Goal: Transaction & Acquisition: Purchase product/service

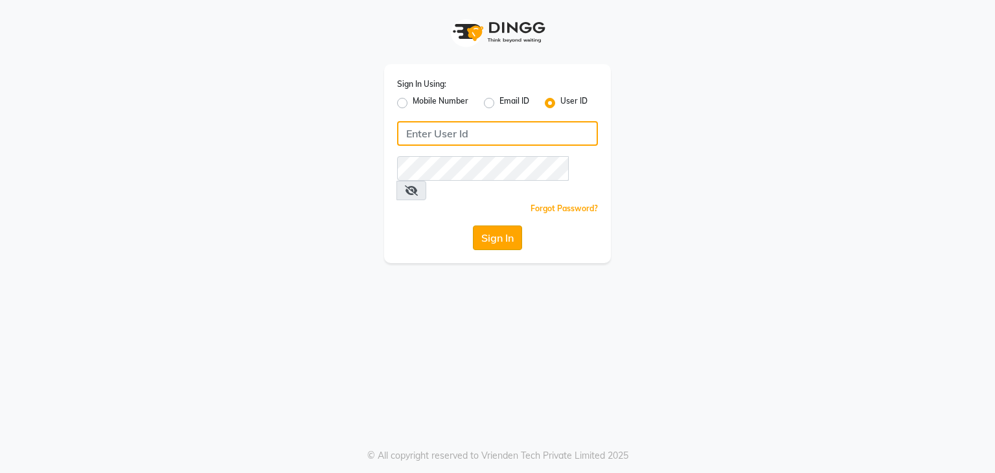
type input "e3591-01"
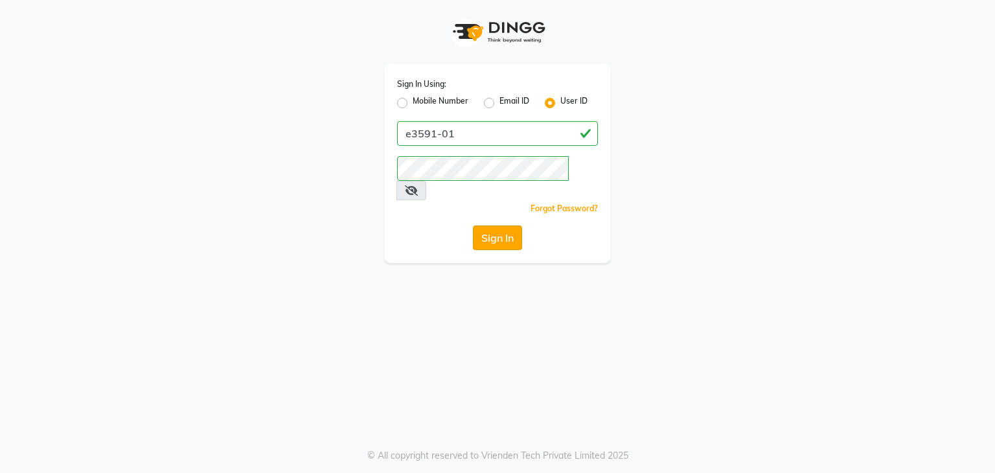
click at [511, 226] on button "Sign In" at bounding box center [497, 237] width 49 height 25
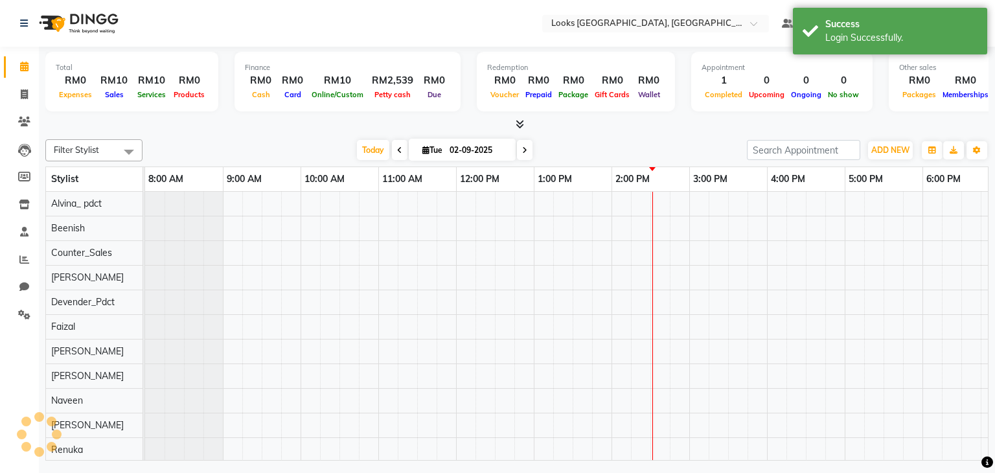
select select "en"
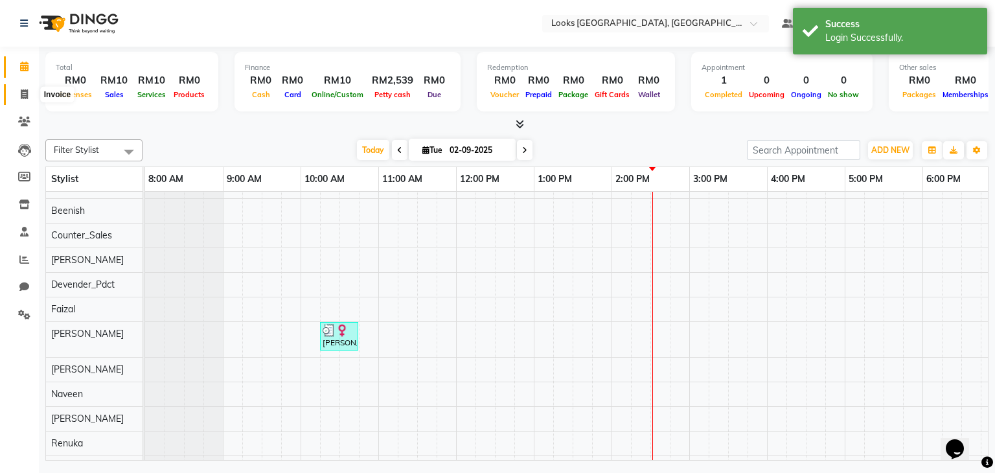
click at [16, 92] on span at bounding box center [24, 94] width 23 height 15
select select "8109"
select select "service"
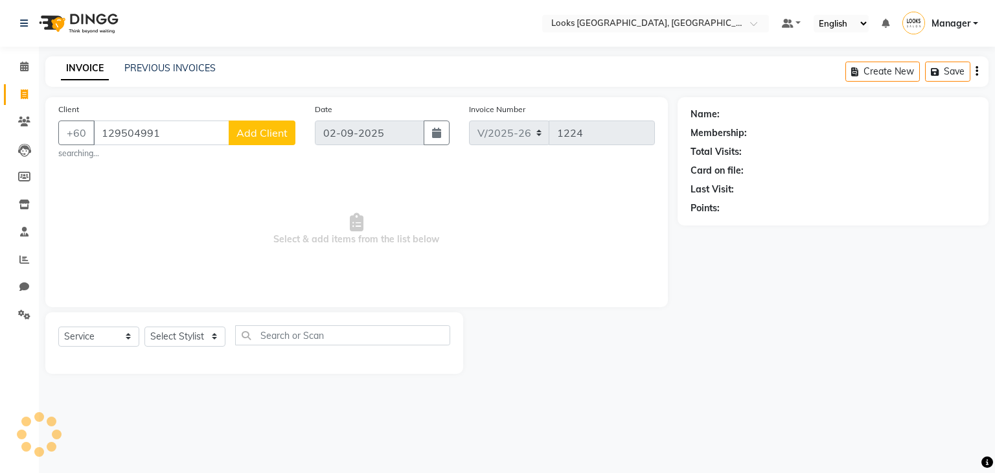
type input "129504991"
click at [256, 134] on span "Add Client" at bounding box center [261, 132] width 51 height 13
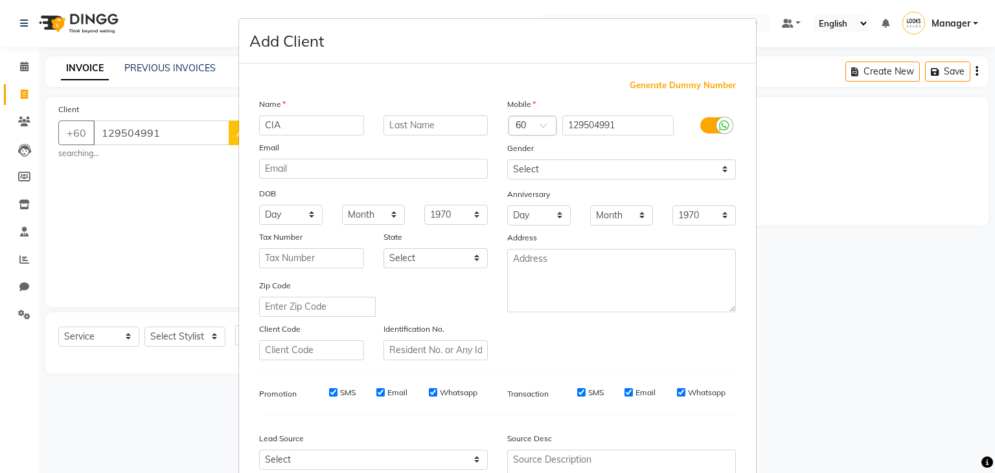
type input "CIA"
type input "MATTHEW"
click at [719, 130] on icon at bounding box center [724, 126] width 10 height 12
click at [0, 0] on input "checkbox" at bounding box center [0, 0] width 0 height 0
click at [694, 159] on div "Gender" at bounding box center [621, 150] width 248 height 18
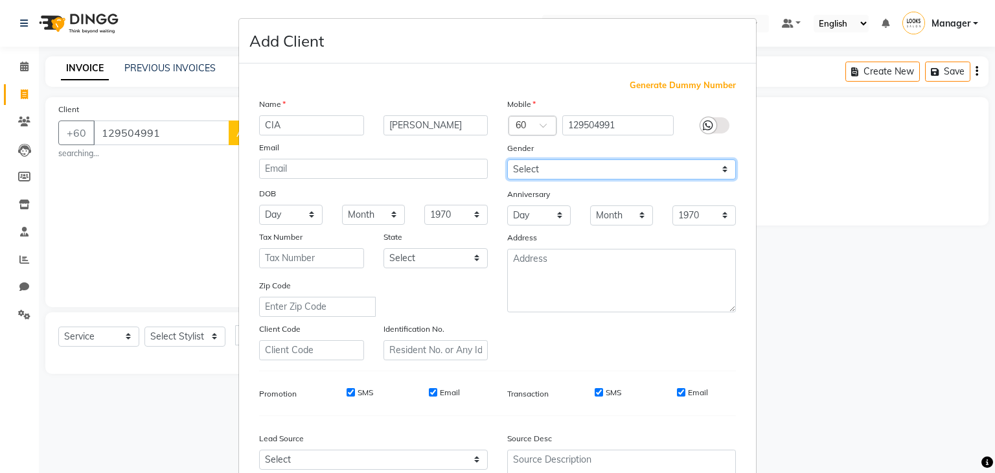
click at [684, 168] on select "Select Male Female Other Prefer Not To Say" at bounding box center [621, 169] width 229 height 20
select select "male"
click at [507, 160] on select "Select Male Female Other Prefer Not To Say" at bounding box center [621, 169] width 229 height 20
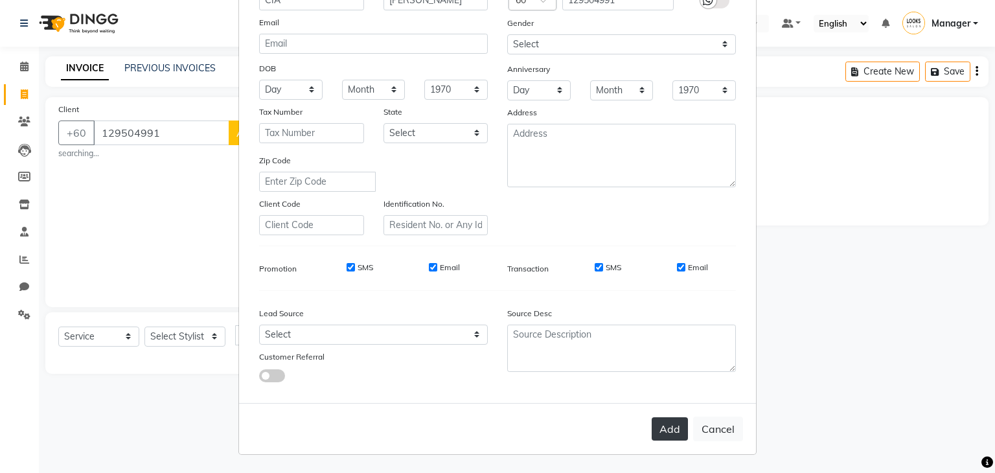
click at [664, 438] on button "Add" at bounding box center [669, 428] width 36 height 23
select select
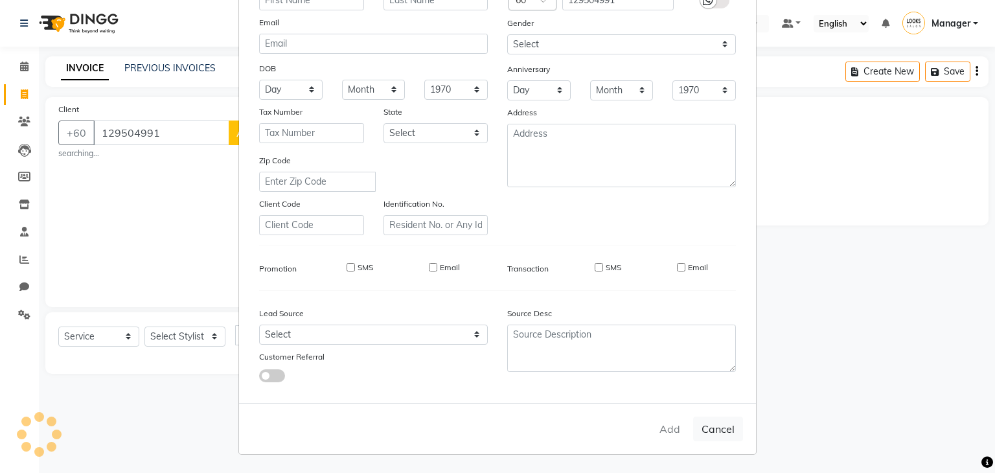
select select
checkbox input "false"
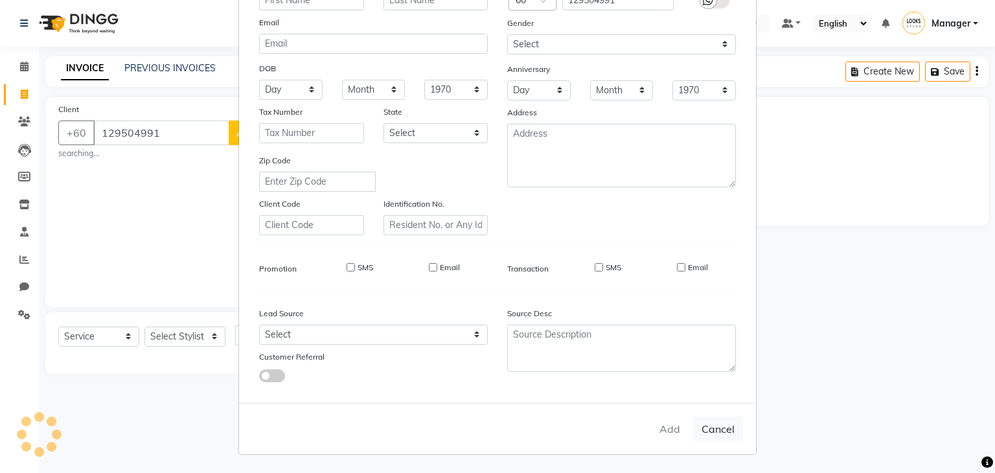
checkbox input "false"
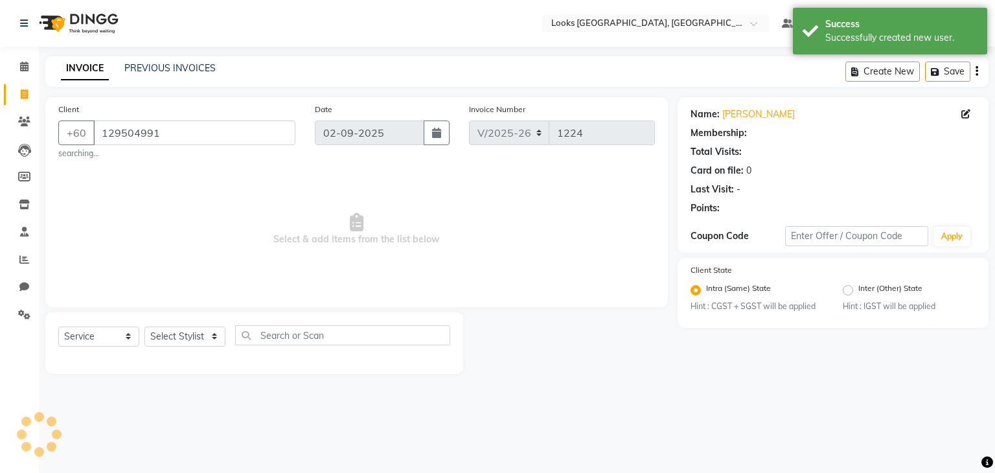
select select "1: Object"
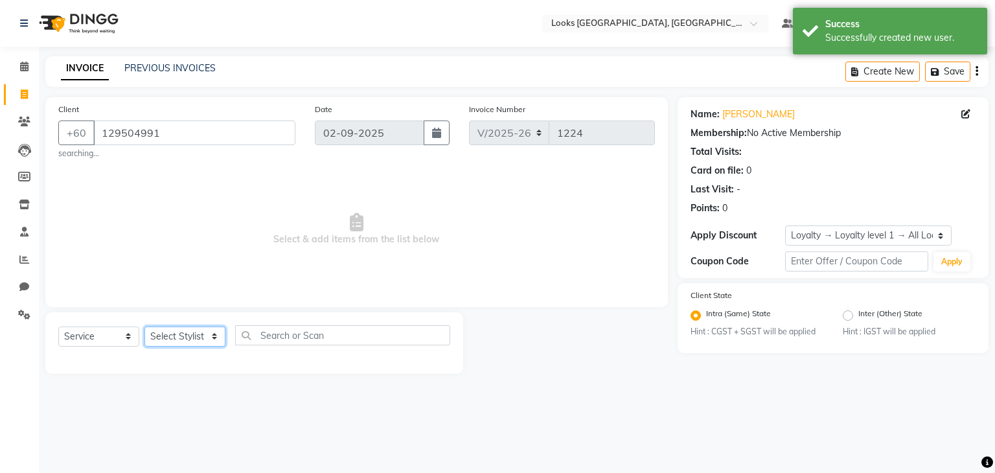
click at [178, 335] on select "Select Stylist Alvina_ pdct Awaiz_Mgr Beenish Counter_Sales Cynthia_pdct Devend…" at bounding box center [184, 336] width 81 height 20
select select "75537"
click at [144, 327] on select "Select Stylist Alvina_ pdct Awaiz_Mgr Beenish Counter_Sales Cynthia_pdct Devend…" at bounding box center [184, 336] width 81 height 20
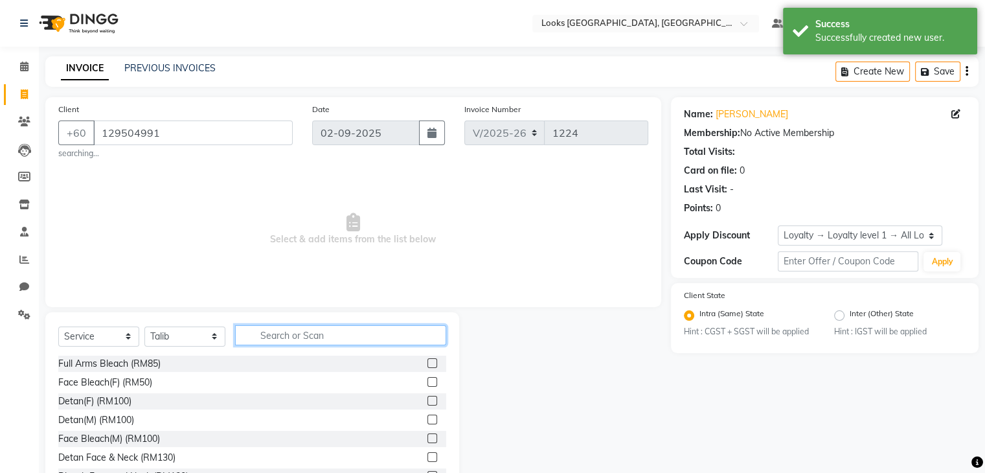
click at [293, 332] on input "text" at bounding box center [340, 335] width 211 height 20
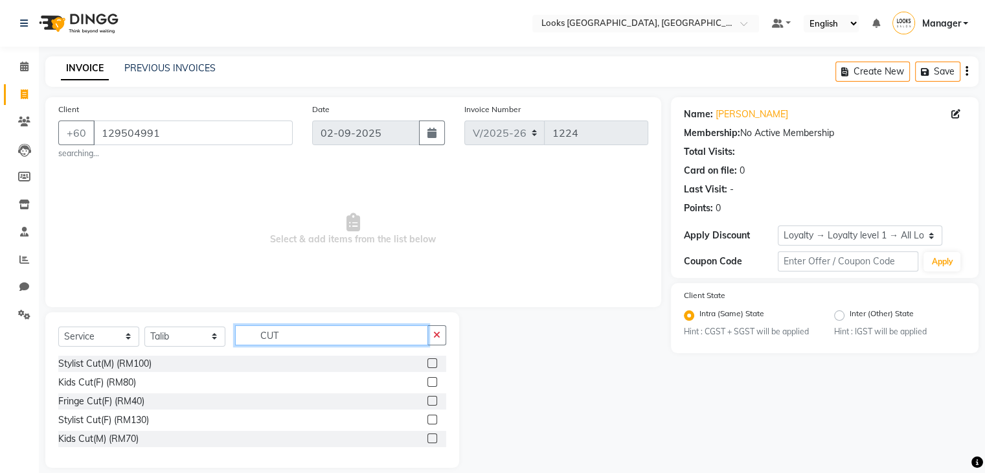
type input "CUT"
click at [428, 363] on label at bounding box center [432, 363] width 10 height 10
click at [428, 363] on input "checkbox" at bounding box center [431, 363] width 8 height 8
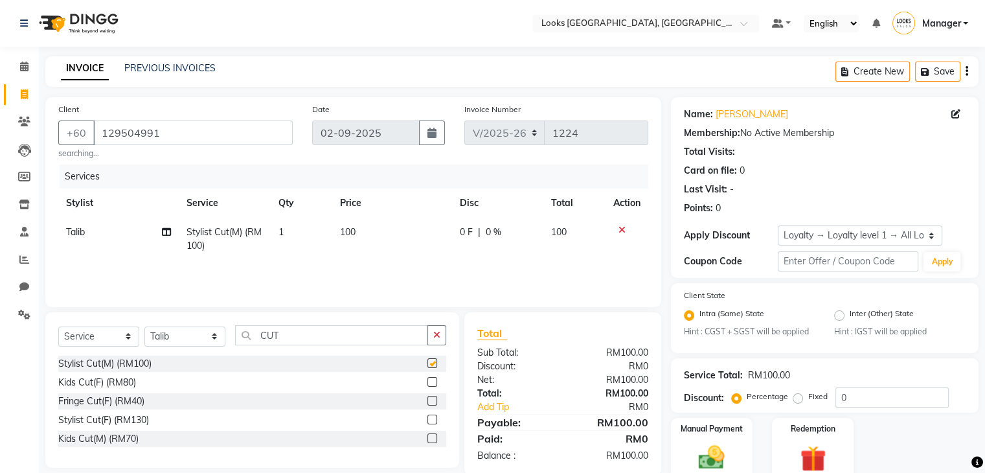
checkbox input "false"
click at [436, 332] on icon "button" at bounding box center [436, 334] width 7 height 9
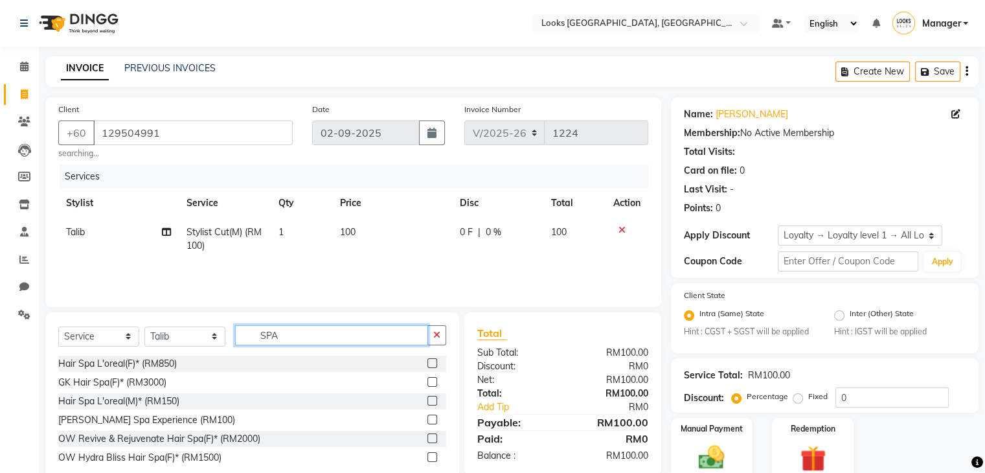
type input "SPA"
click at [430, 402] on label at bounding box center [432, 401] width 10 height 10
click at [430, 402] on input "checkbox" at bounding box center [431, 401] width 8 height 8
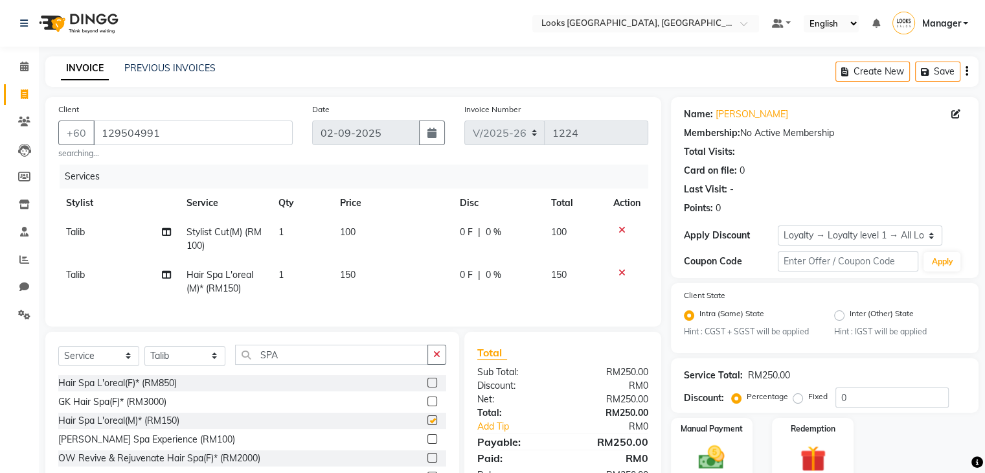
checkbox input "false"
click at [379, 293] on td "150" at bounding box center [392, 281] width 120 height 43
select select "75537"
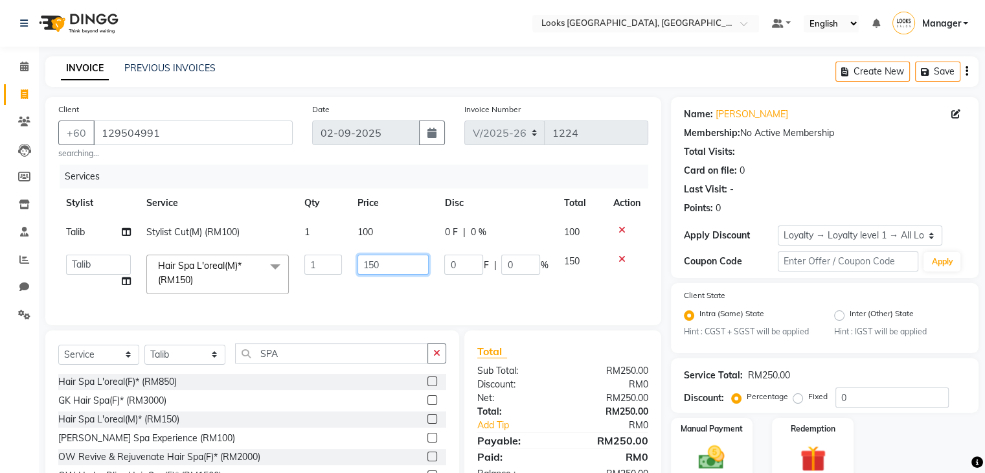
drag, startPoint x: 384, startPoint y: 265, endPoint x: 290, endPoint y: 297, distance: 99.1
click at [290, 297] on tr "Alvina_ pdct Awaiz_Mgr Beenish Counter_Sales Cynthia_pdct Devender_Pdct Faizal …" at bounding box center [353, 274] width 590 height 55
type input "200"
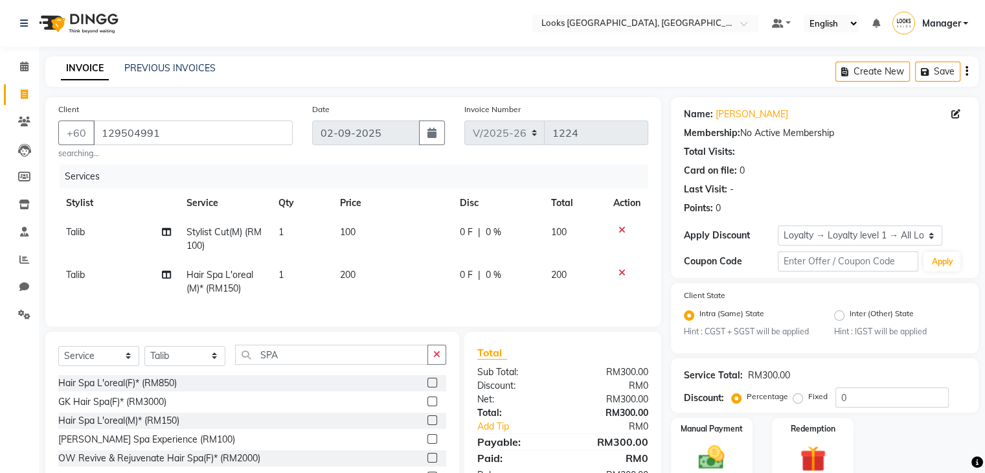
click at [530, 301] on td "0 F | 0 %" at bounding box center [497, 281] width 91 height 43
select select "75537"
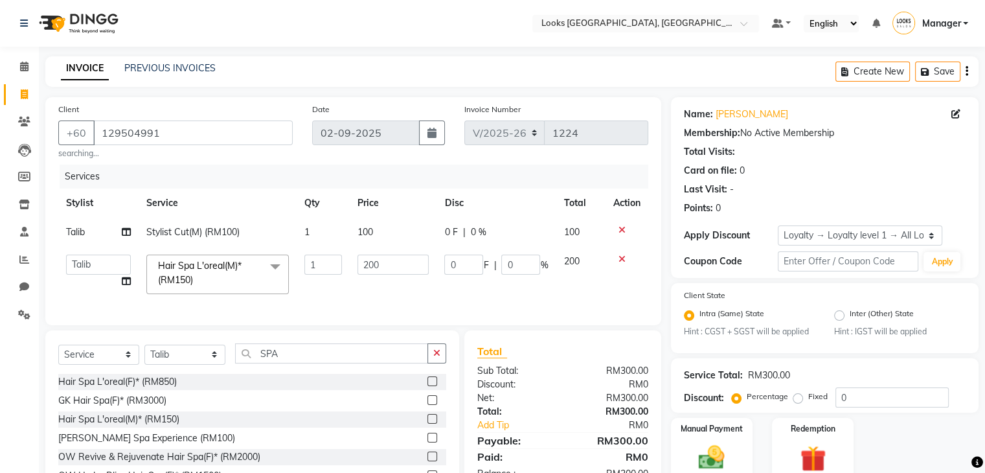
scroll to position [62, 0]
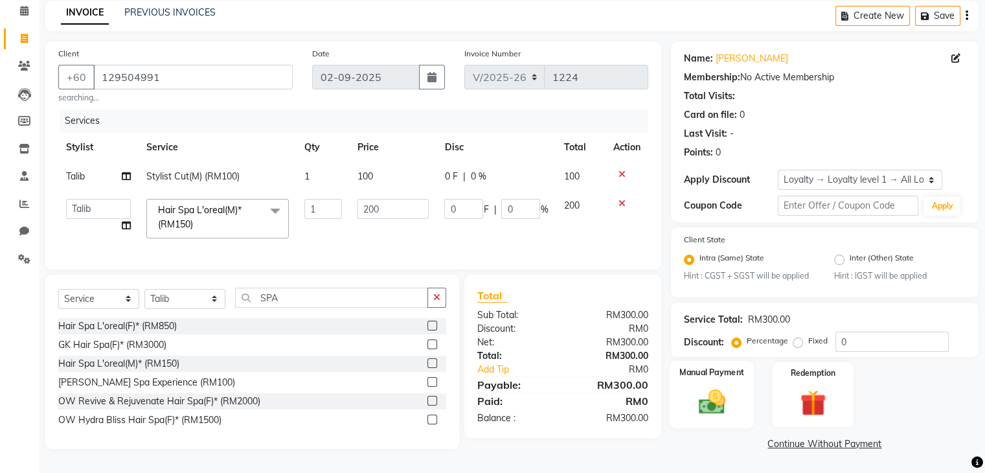
click at [710, 406] on img at bounding box center [711, 402] width 43 height 31
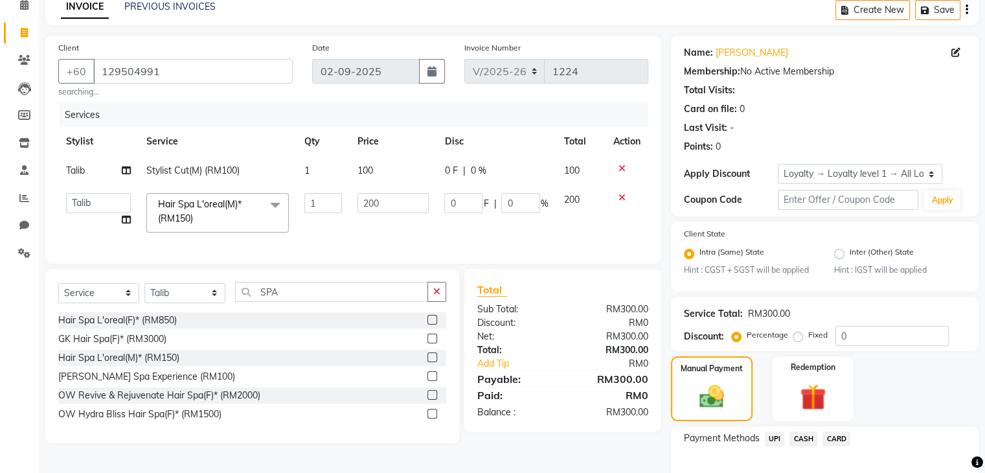
click at [781, 443] on span "UPI" at bounding box center [775, 438] width 20 height 15
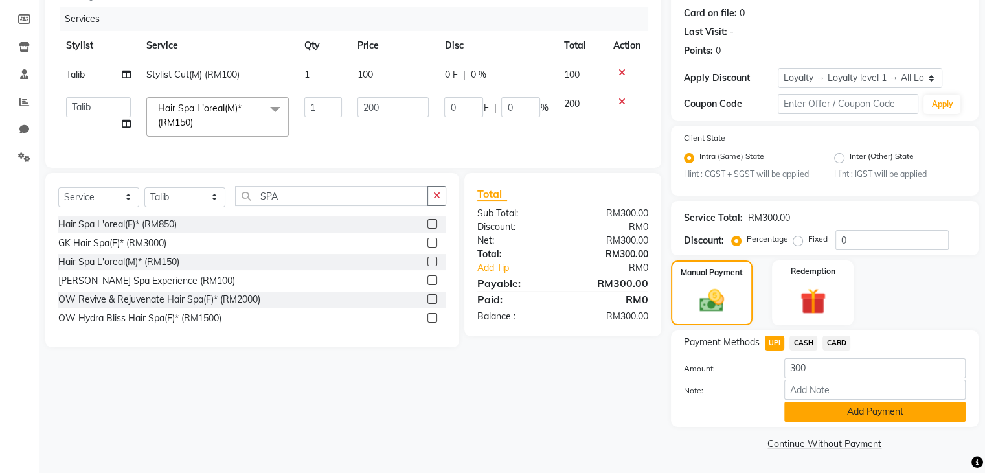
click at [817, 418] on button "Add Payment" at bounding box center [874, 411] width 181 height 20
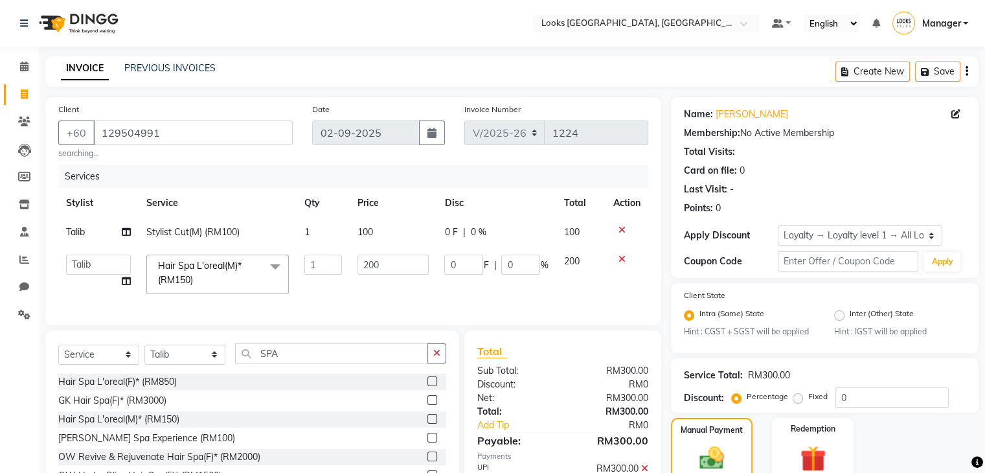
scroll to position [212, 0]
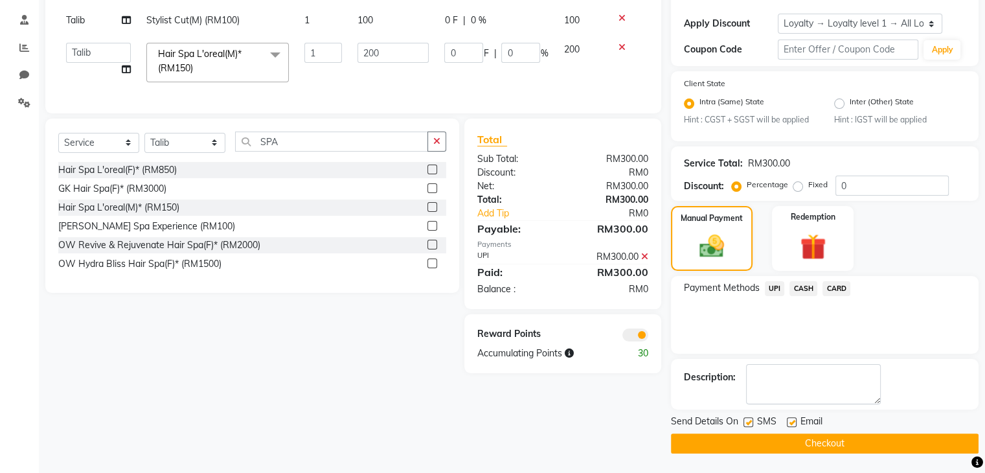
click at [734, 450] on button "Checkout" at bounding box center [825, 443] width 308 height 20
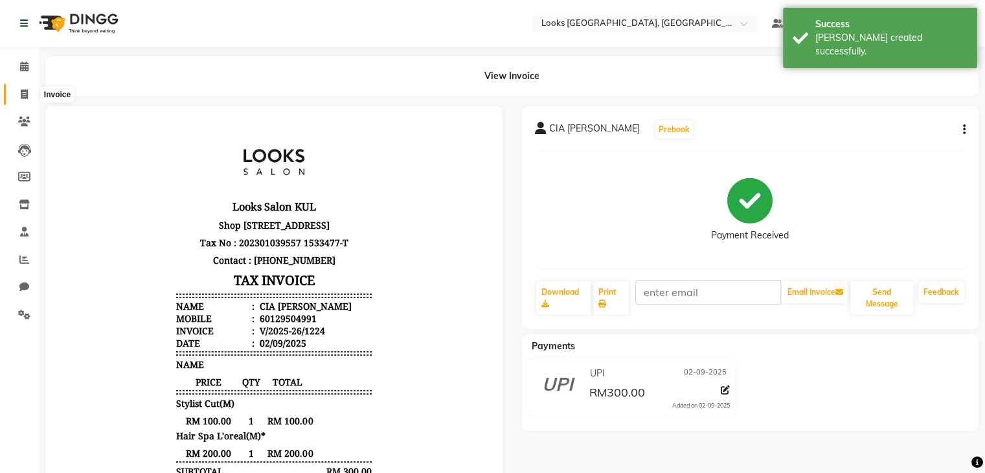
click at [31, 97] on span at bounding box center [24, 94] width 23 height 15
select select "service"
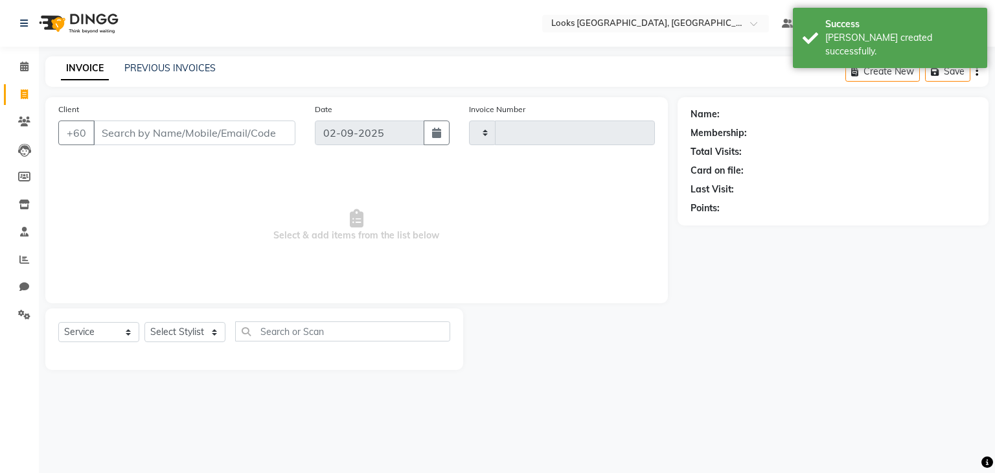
type input "1225"
select select "8109"
type input "7"
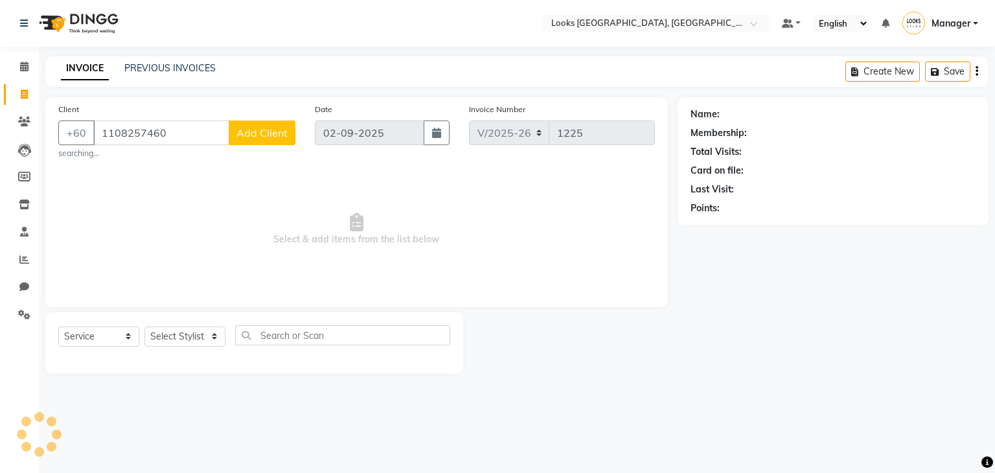
type input "1108257460"
click at [261, 140] on button "Add Client" at bounding box center [262, 132] width 67 height 25
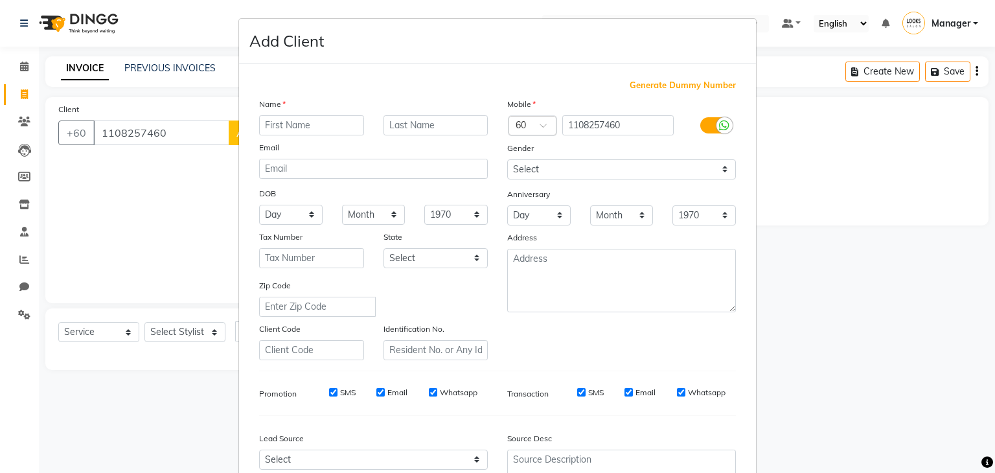
drag, startPoint x: 691, startPoint y: 131, endPoint x: 705, endPoint y: 129, distance: 14.4
click at [705, 129] on div at bounding box center [714, 125] width 62 height 21
click at [705, 129] on label at bounding box center [714, 125] width 29 height 16
click at [0, 0] on input "checkbox" at bounding box center [0, 0] width 0 height 0
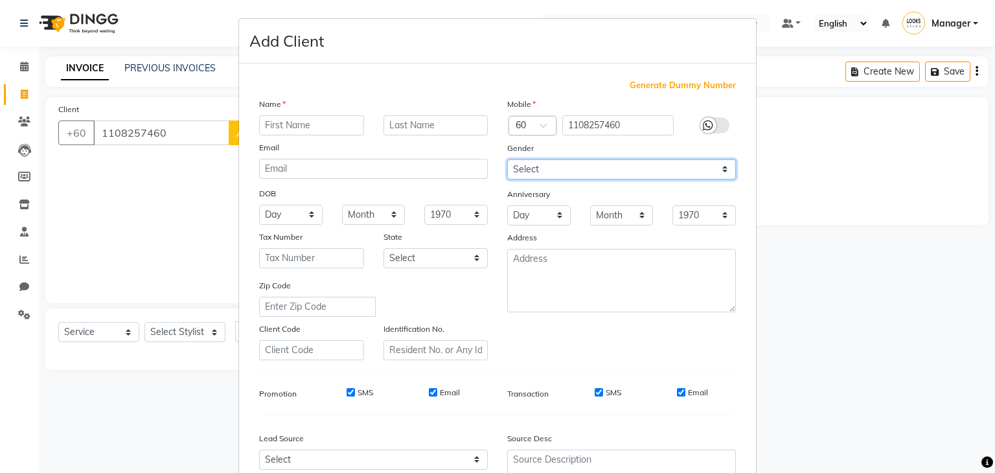
click at [658, 179] on select "Select Male Female Other Prefer Not To Say" at bounding box center [621, 169] width 229 height 20
select select "female"
click at [507, 160] on select "Select Male Female Other Prefer Not To Say" at bounding box center [621, 169] width 229 height 20
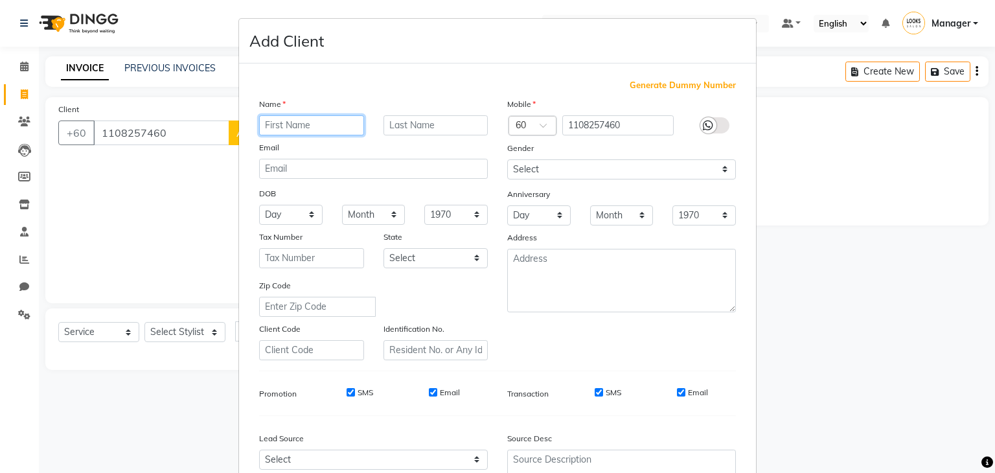
click at [320, 133] on input "text" at bounding box center [311, 125] width 105 height 20
type input "SANA"
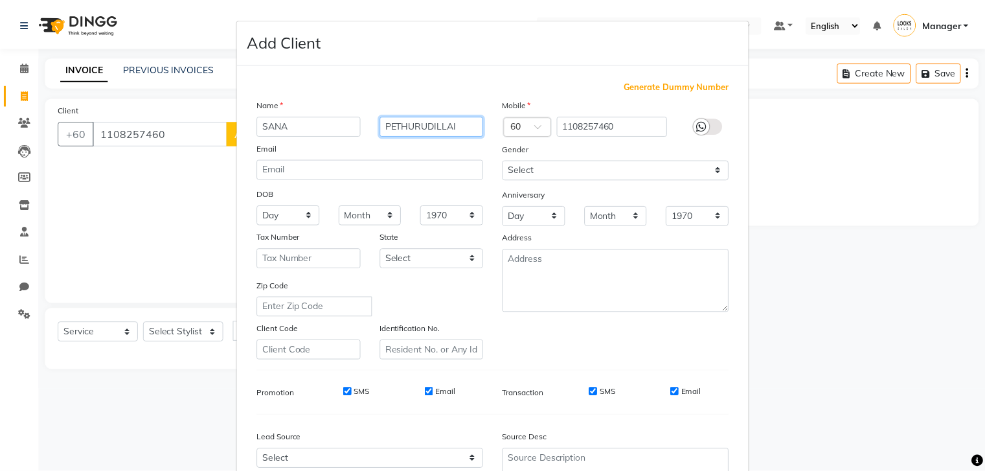
scroll to position [131, 0]
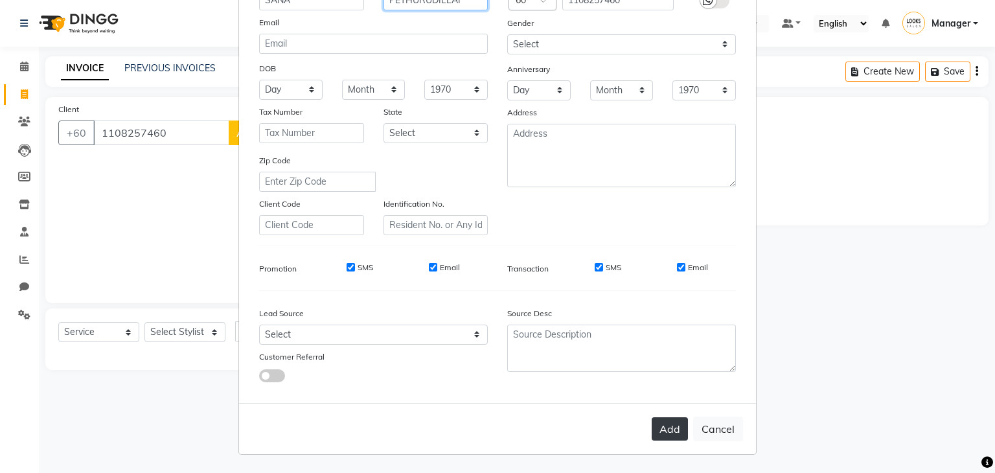
type input "PETHURUDILLAI"
click at [673, 431] on button "Add" at bounding box center [669, 428] width 36 height 23
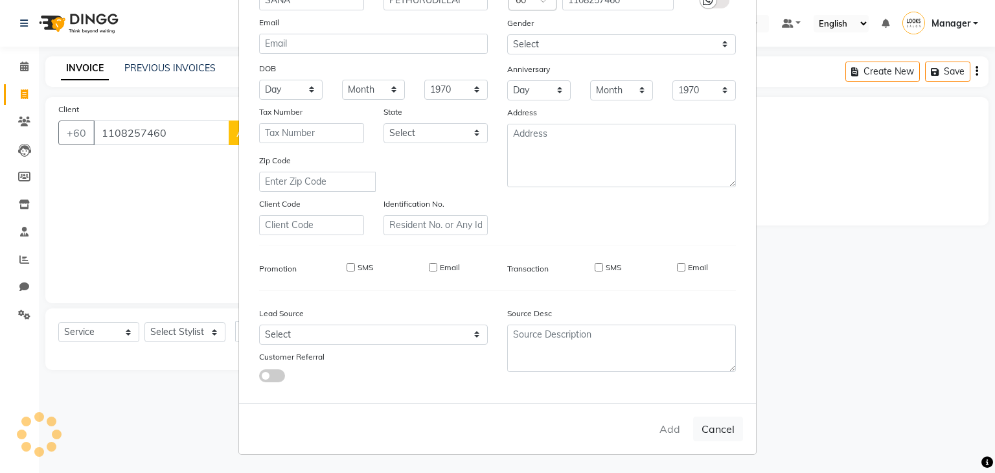
select select
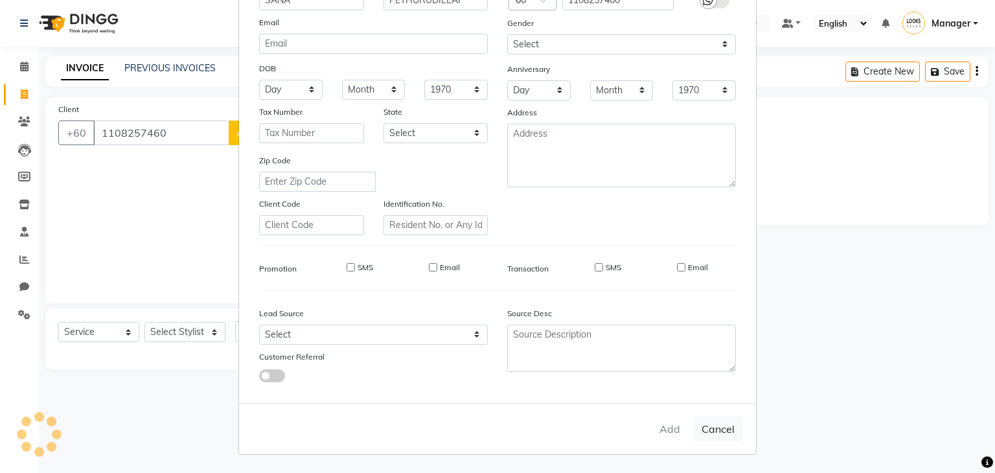
select select
checkbox input "false"
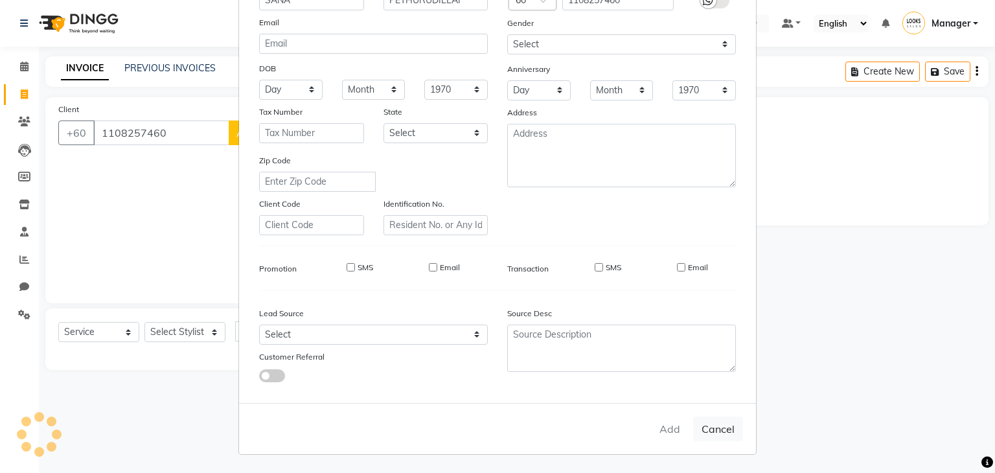
checkbox input "false"
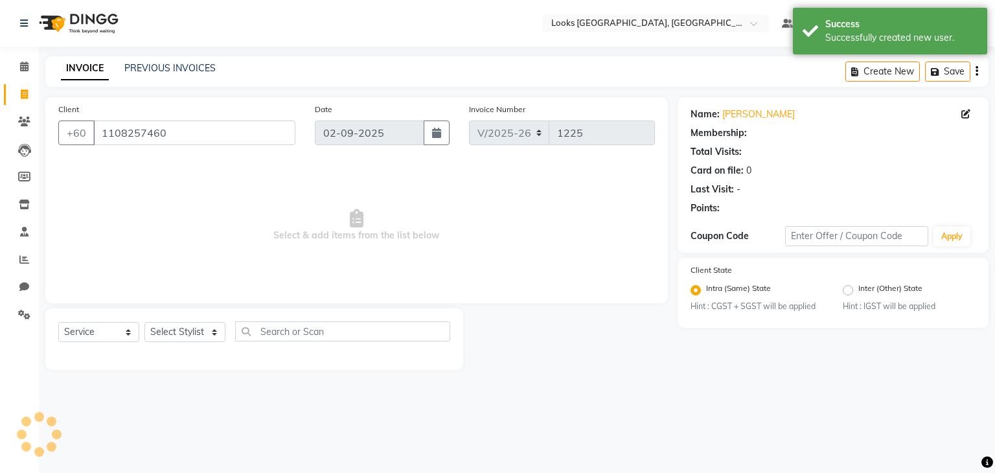
select select "1: Object"
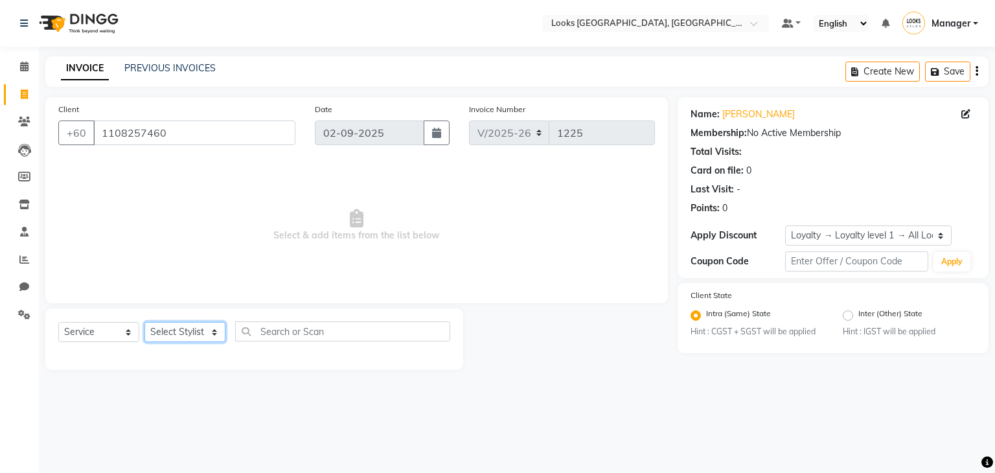
click at [179, 327] on select "Select Stylist Alvina_ pdct Awaiz_Mgr Beenish Counter_Sales Cynthia_pdct Devend…" at bounding box center [184, 332] width 81 height 20
select select "89279"
click at [144, 322] on select "Select Stylist Alvina_ pdct Awaiz_Mgr Beenish Counter_Sales Cynthia_pdct Devend…" at bounding box center [184, 332] width 81 height 20
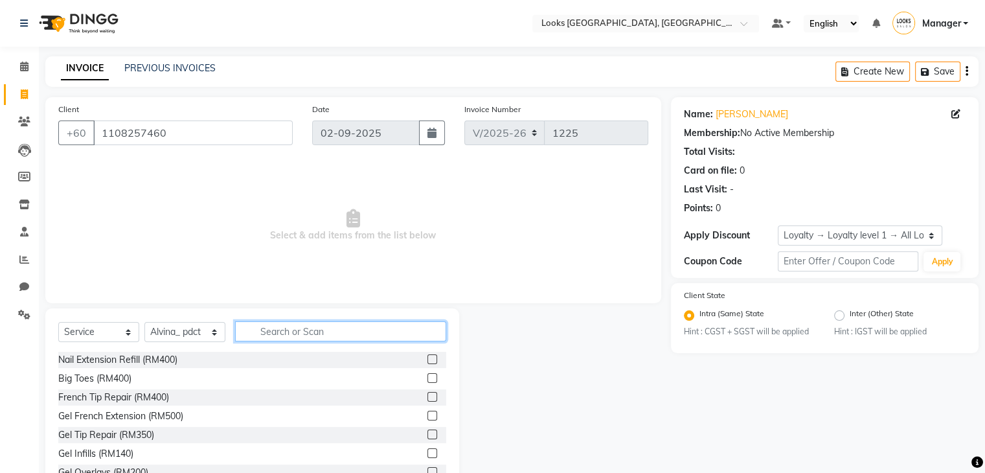
click at [319, 340] on input "text" at bounding box center [340, 331] width 211 height 20
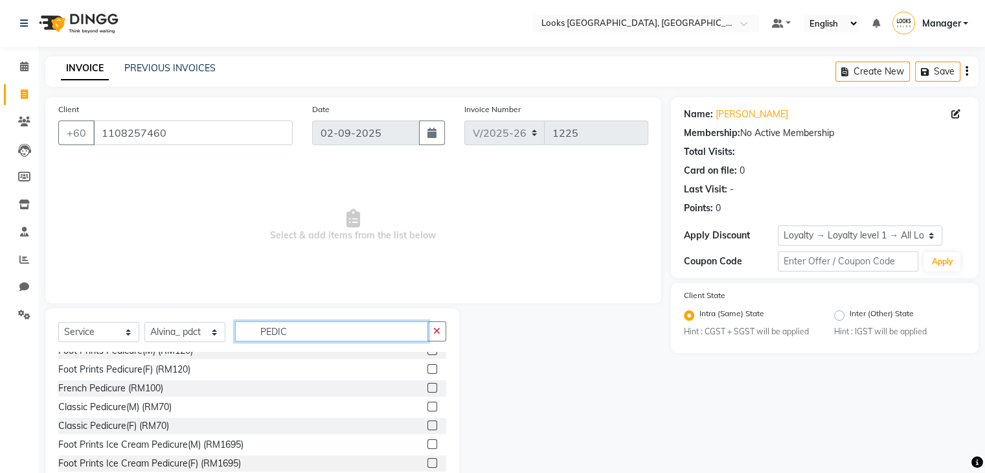
scroll to position [47, 0]
type input "PEDIC"
click at [427, 425] on label at bounding box center [432, 425] width 10 height 10
click at [427, 425] on input "checkbox" at bounding box center [431, 426] width 8 height 8
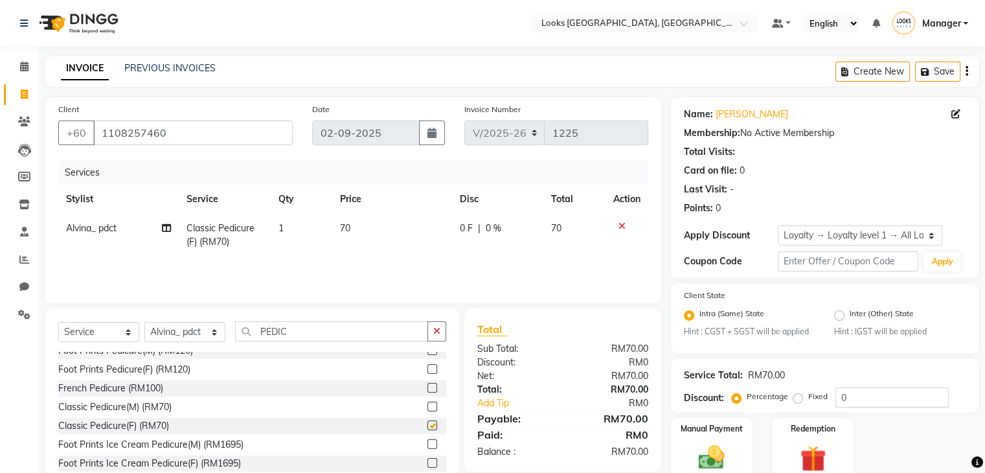
checkbox input "false"
click at [440, 322] on button "button" at bounding box center [436, 331] width 19 height 20
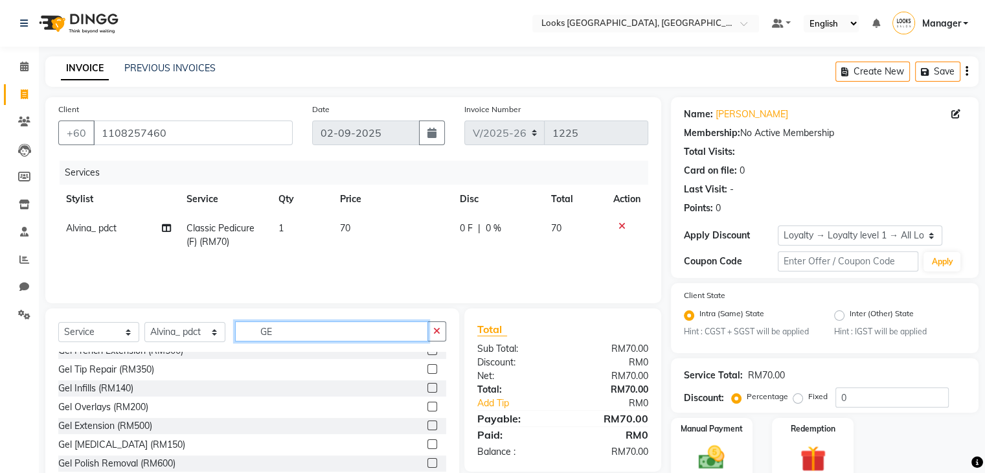
scroll to position [0, 0]
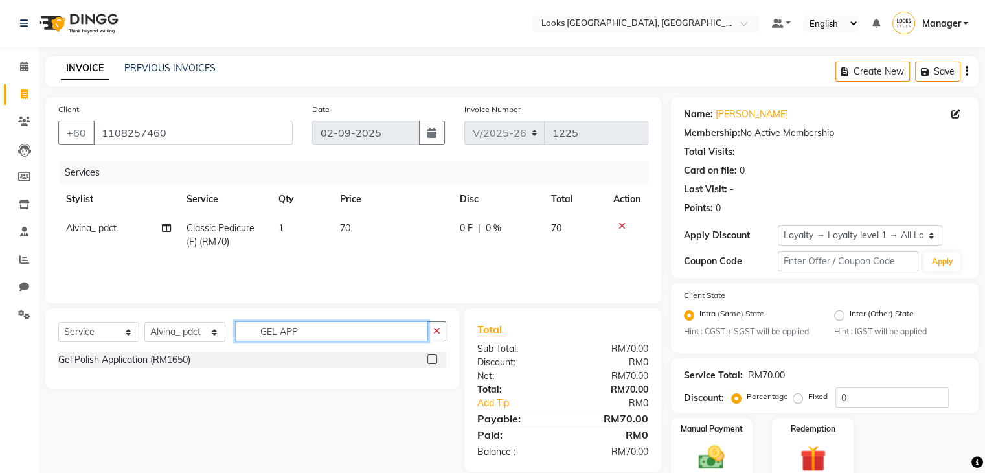
type input "GEL APP"
click at [433, 358] on label at bounding box center [432, 359] width 10 height 10
click at [433, 358] on input "checkbox" at bounding box center [431, 360] width 8 height 8
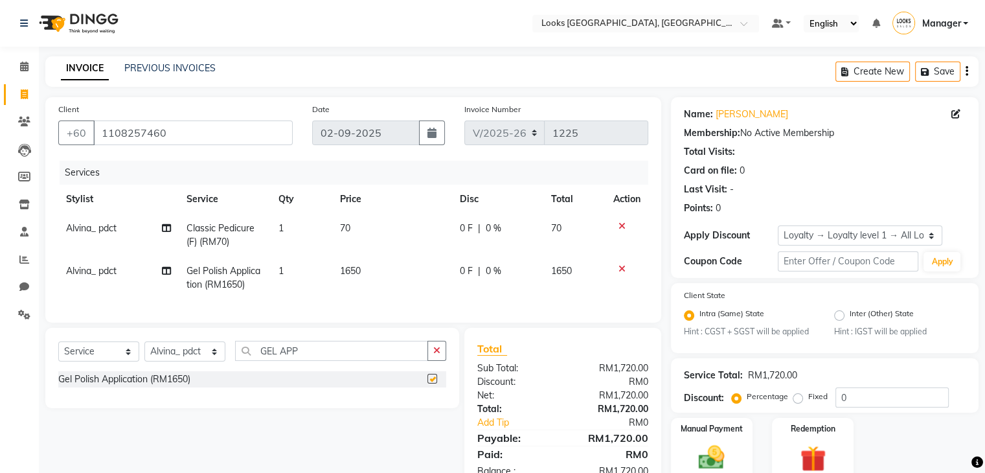
checkbox input "false"
click at [390, 278] on td "1650" at bounding box center [392, 277] width 120 height 43
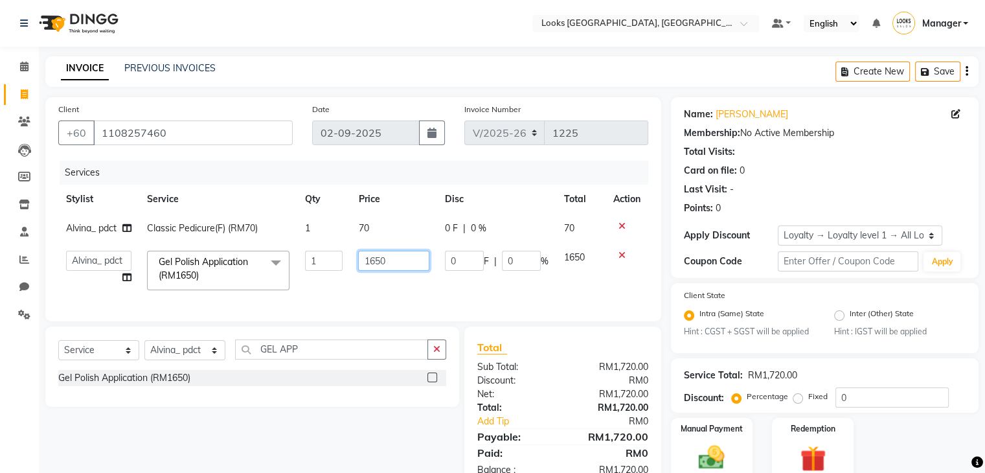
drag, startPoint x: 394, startPoint y: 254, endPoint x: 334, endPoint y: 265, distance: 60.5
click at [334, 265] on tr "Alvina_ pdct Awaiz_Mgr Beenish Counter_Sales Cynthia_pdct Devender_Pdct Faizal …" at bounding box center [353, 270] width 590 height 55
type input "49"
click at [335, 442] on div "Select Service Product Membership Package Voucher Prepaid Gift Card Select Styl…" at bounding box center [247, 407] width 423 height 163
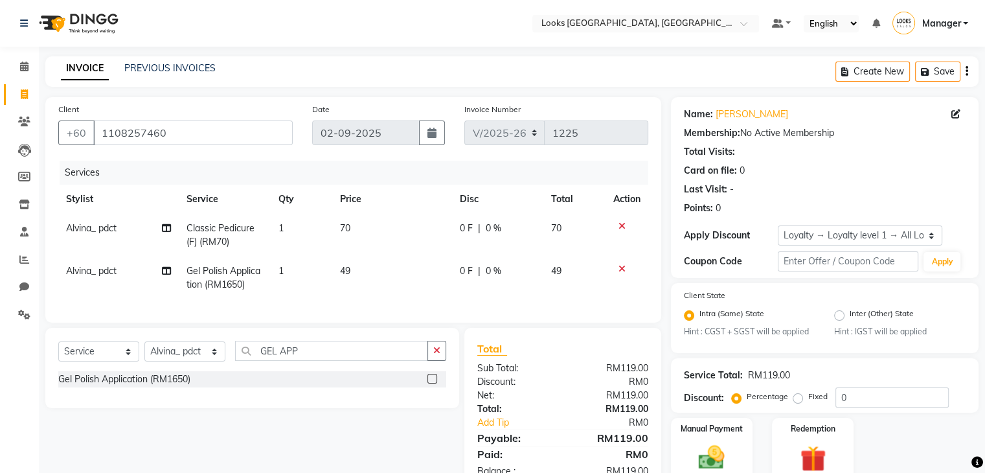
scroll to position [57, 0]
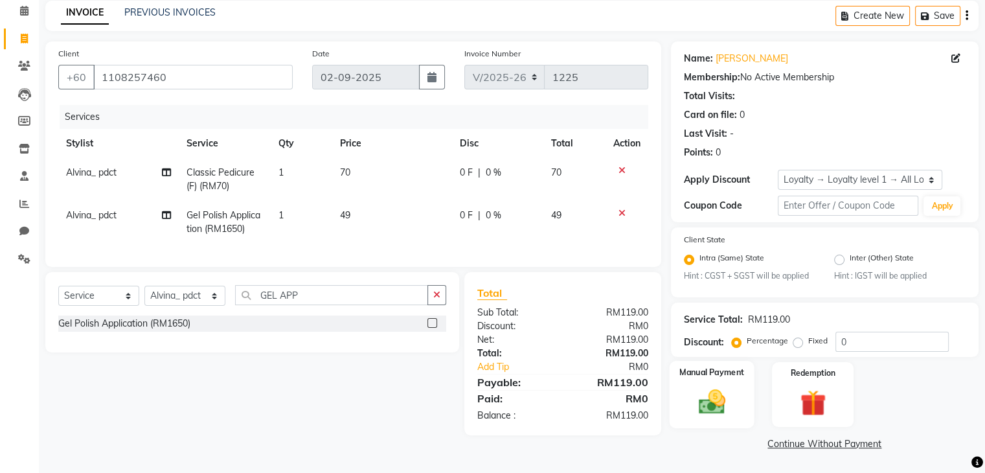
click at [715, 405] on img at bounding box center [711, 402] width 43 height 31
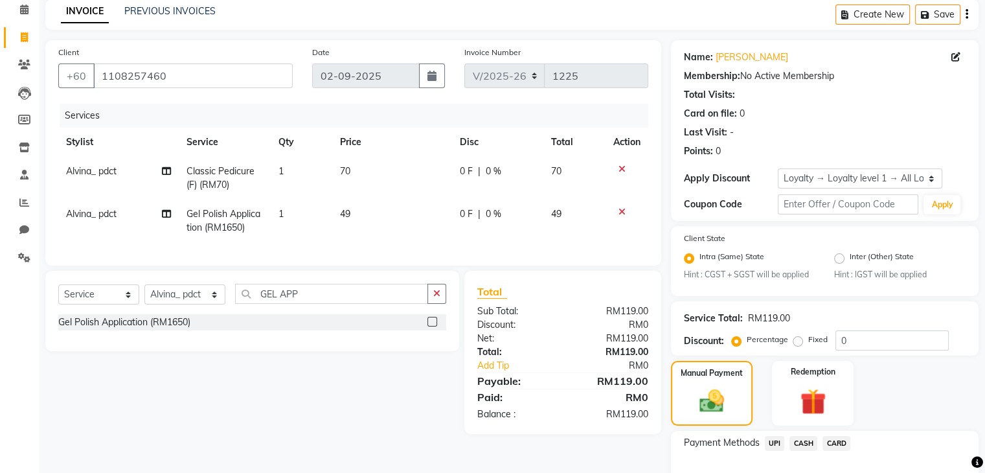
click at [839, 447] on span "CARD" at bounding box center [836, 443] width 28 height 15
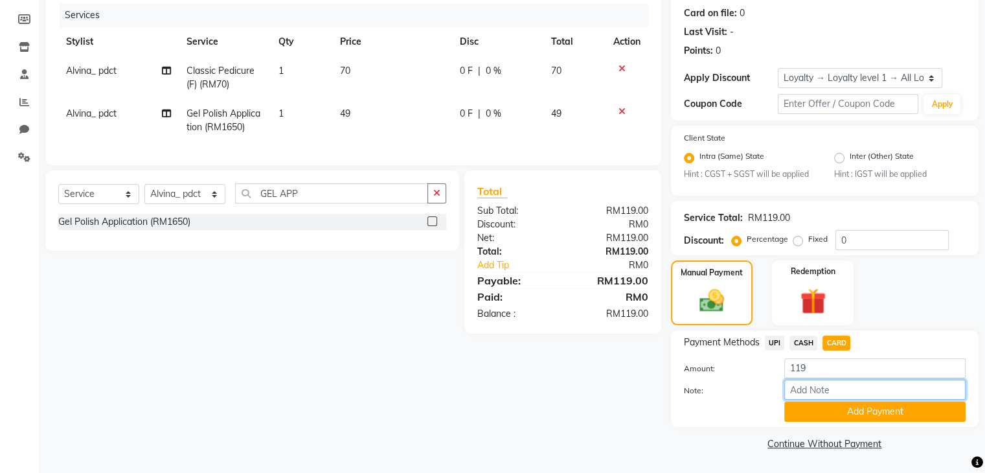
click at [842, 390] on input "Note:" at bounding box center [874, 389] width 181 height 20
type input "2927"
click at [847, 407] on button "Add Payment" at bounding box center [874, 411] width 181 height 20
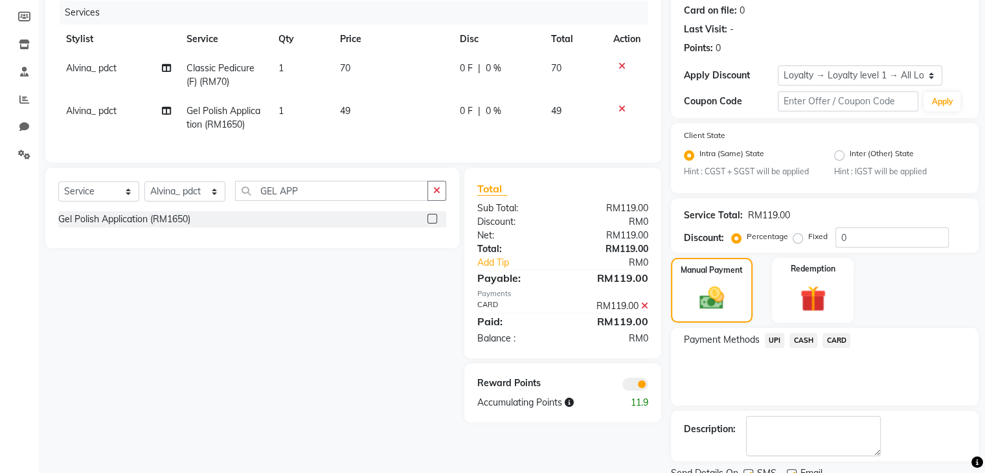
scroll to position [212, 0]
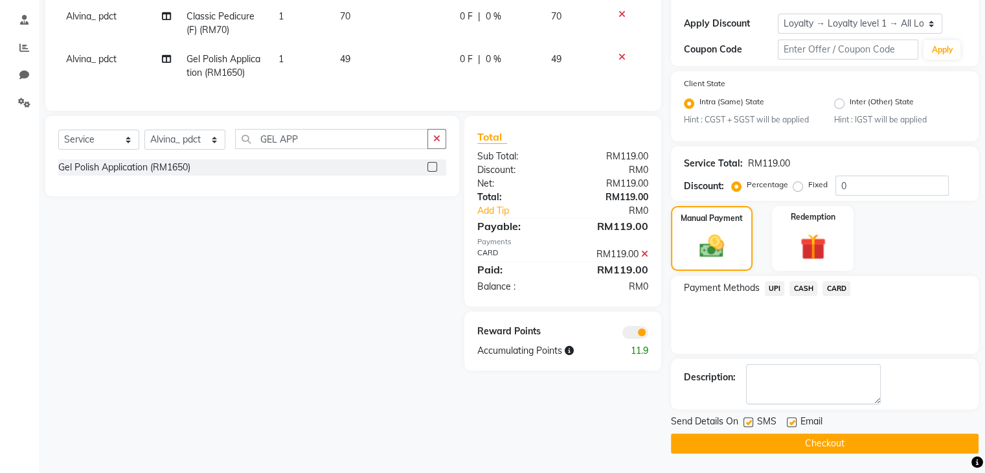
click at [762, 445] on button "Checkout" at bounding box center [825, 443] width 308 height 20
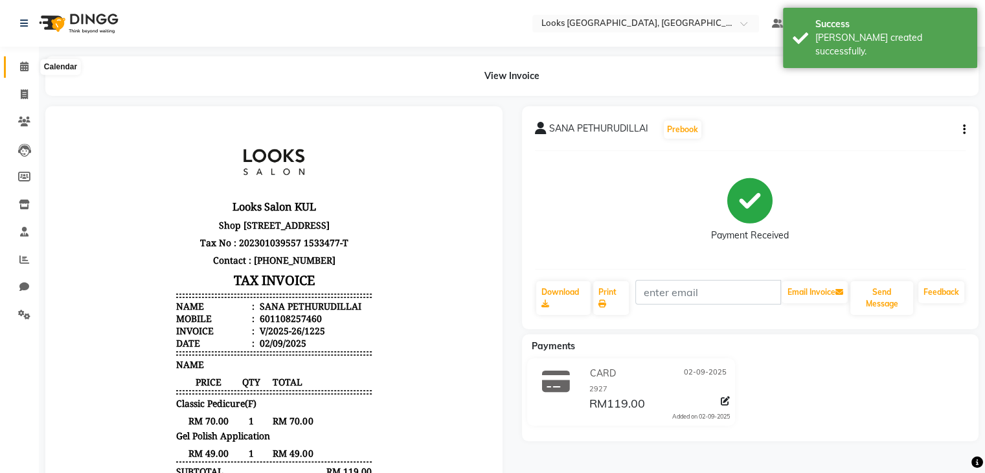
click at [18, 61] on span at bounding box center [24, 67] width 23 height 15
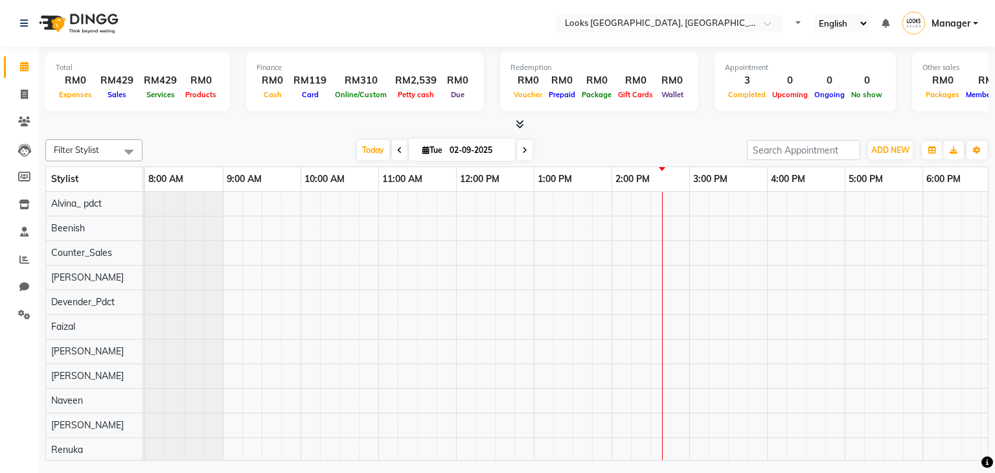
select select "en"
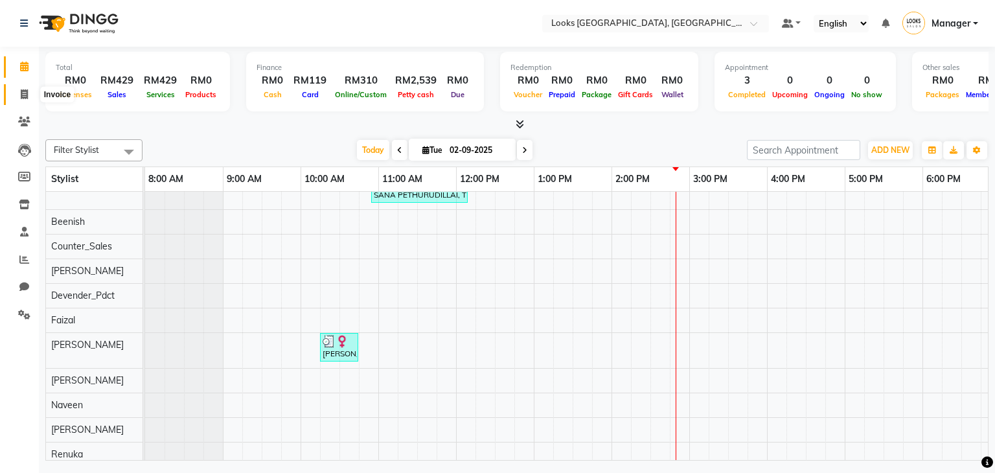
click at [22, 93] on icon at bounding box center [24, 94] width 7 height 10
select select "8109"
select select "service"
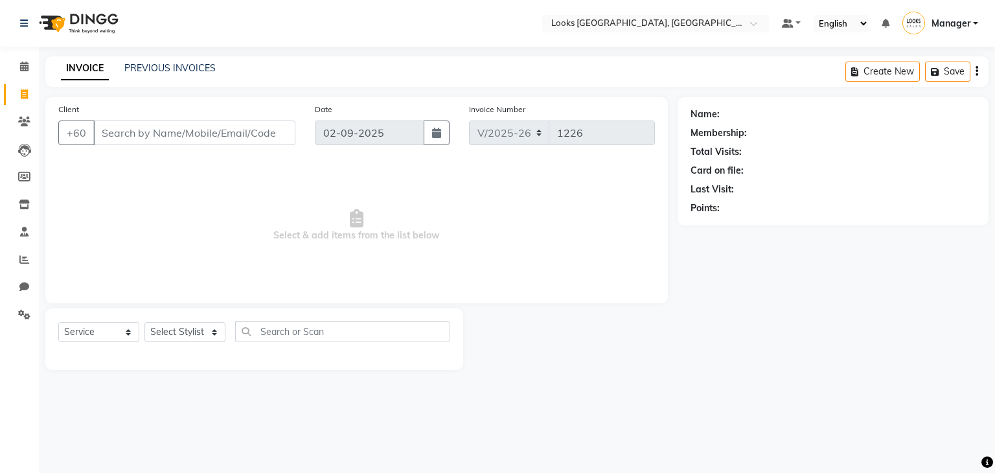
click at [176, 76] on div "INVOICE PREVIOUS INVOICES" at bounding box center [138, 69] width 186 height 15
click at [181, 69] on link "PREVIOUS INVOICES" at bounding box center [169, 68] width 91 height 12
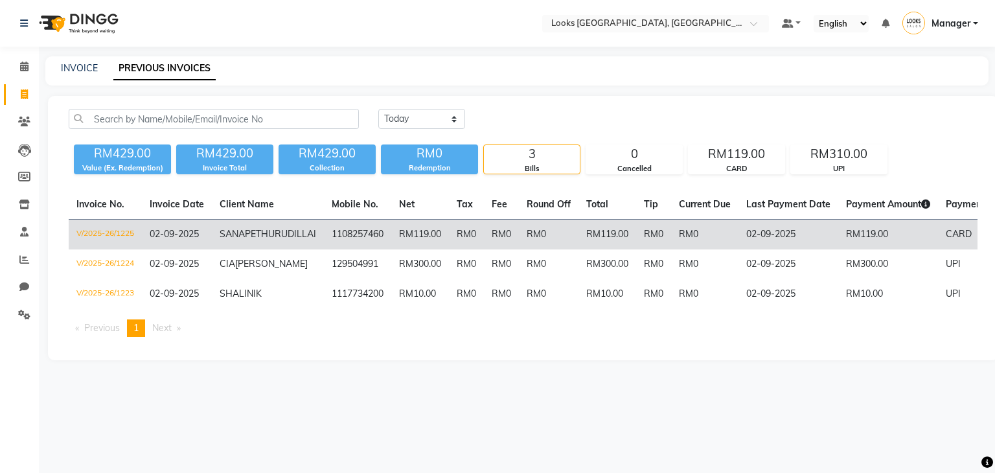
click at [117, 231] on td "V/2025-26/1225" at bounding box center [105, 235] width 73 height 30
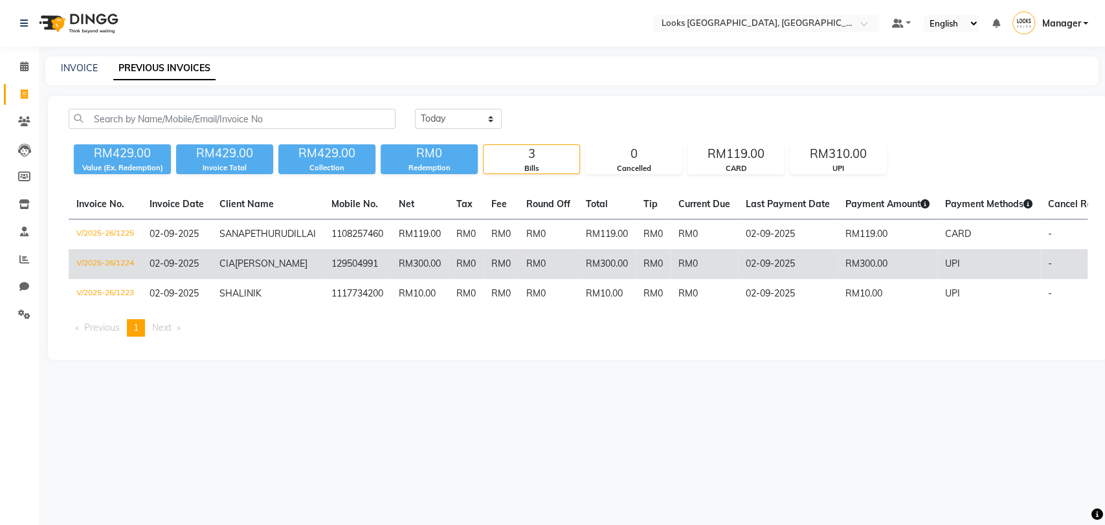
click at [124, 276] on td "V/2025-26/1224" at bounding box center [105, 264] width 73 height 30
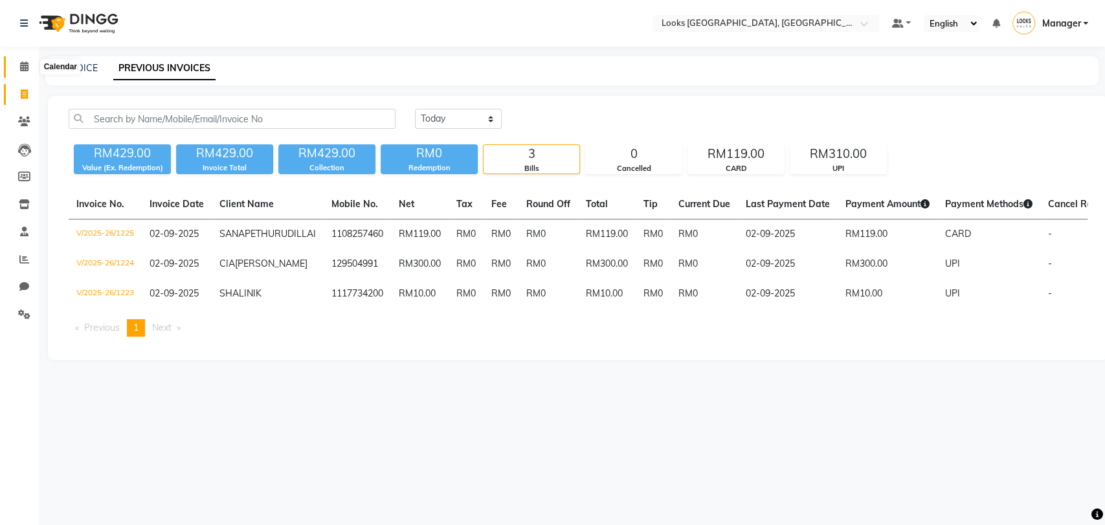
click at [20, 64] on icon at bounding box center [24, 67] width 8 height 10
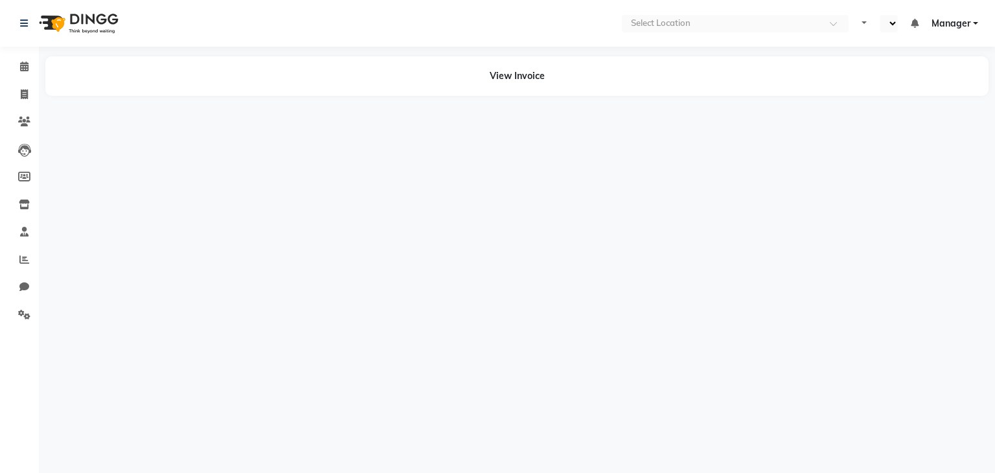
select select "en"
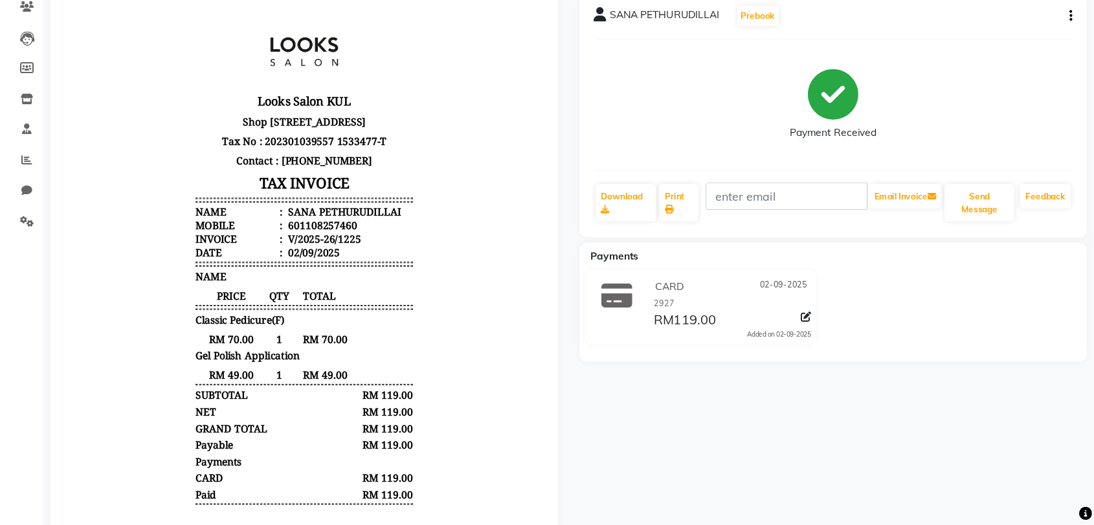
scroll to position [115, 0]
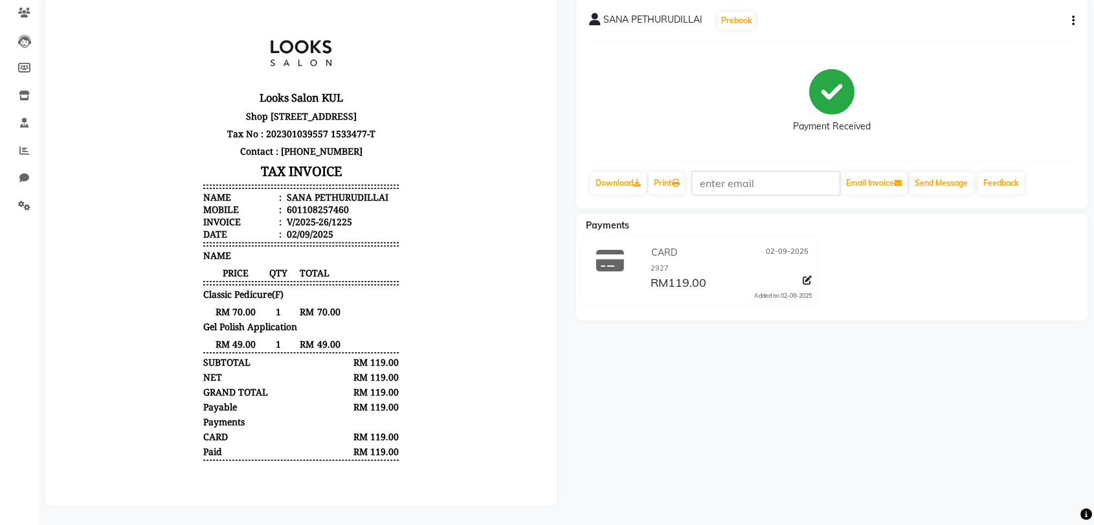
click at [952, 388] on div "SANA PETHURUDILLAI Prebook Payment Received Download Print Email Invoice Send M…" at bounding box center [832, 251] width 531 height 508
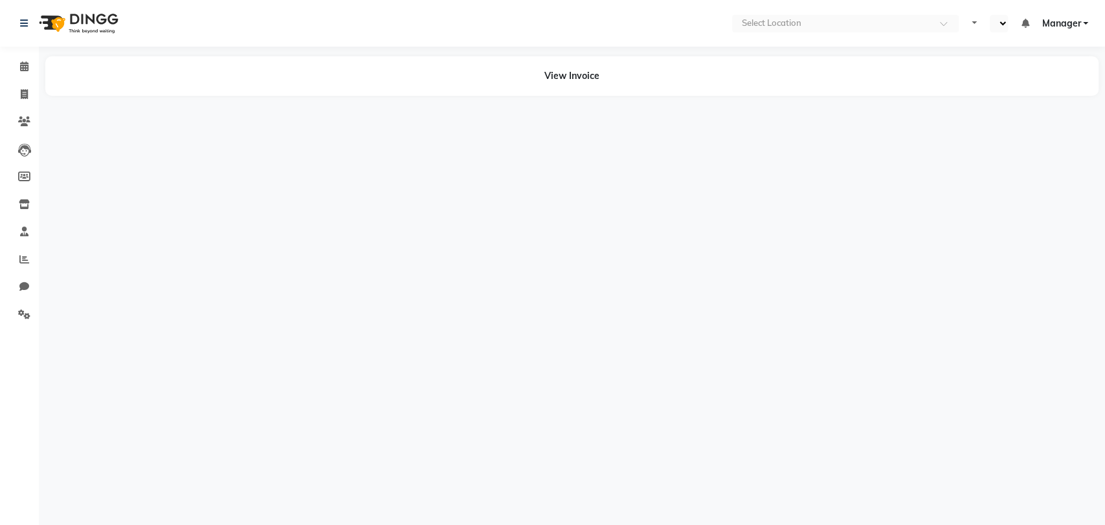
select select "en"
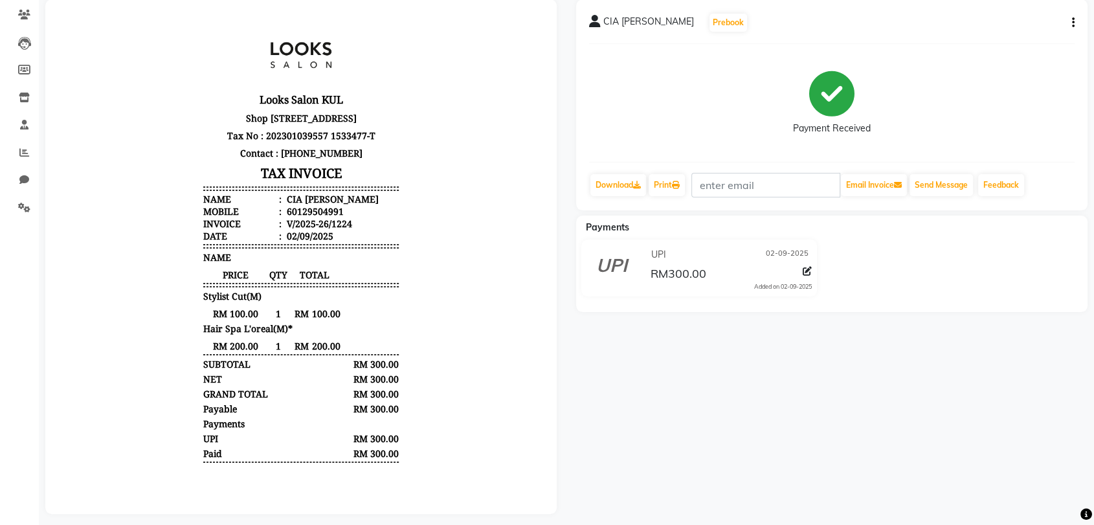
scroll to position [108, 0]
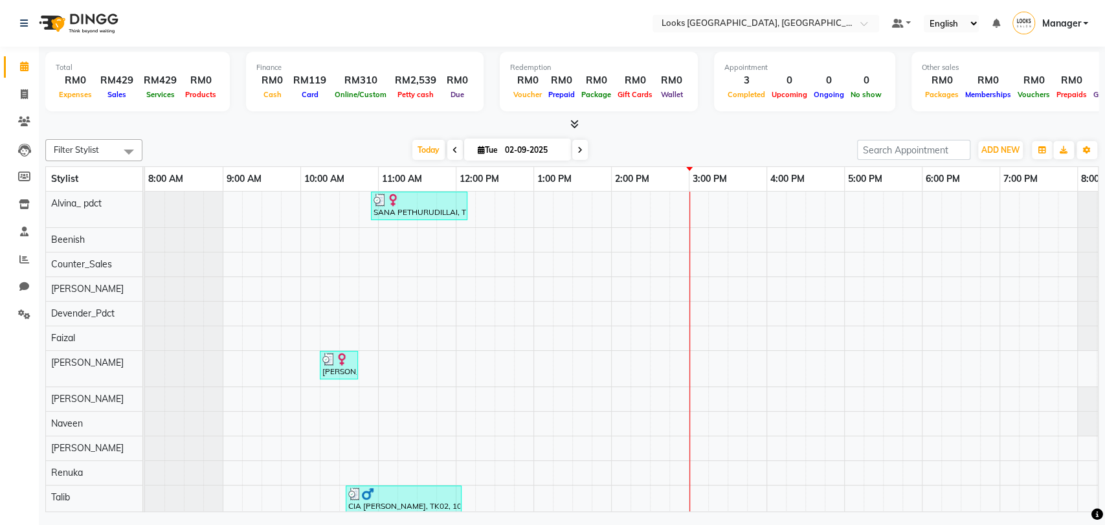
click at [574, 124] on icon at bounding box center [574, 124] width 8 height 10
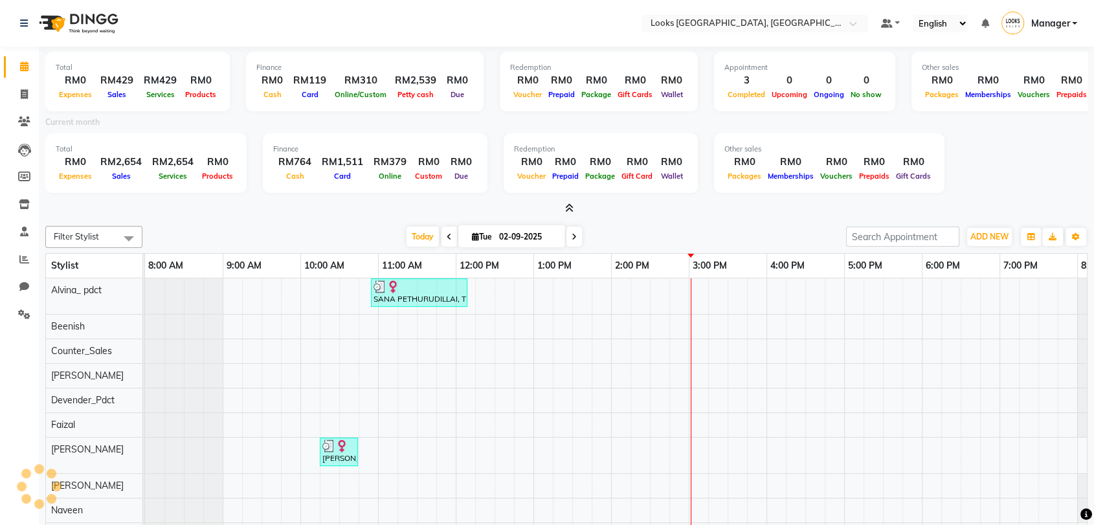
click at [573, 207] on icon at bounding box center [569, 208] width 8 height 10
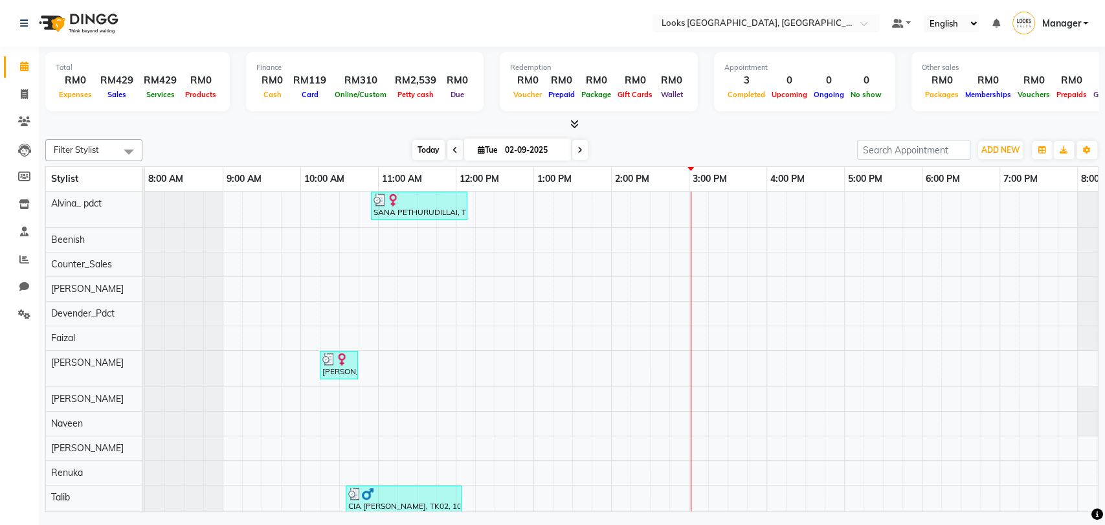
click at [427, 149] on span "Today" at bounding box center [428, 150] width 32 height 20
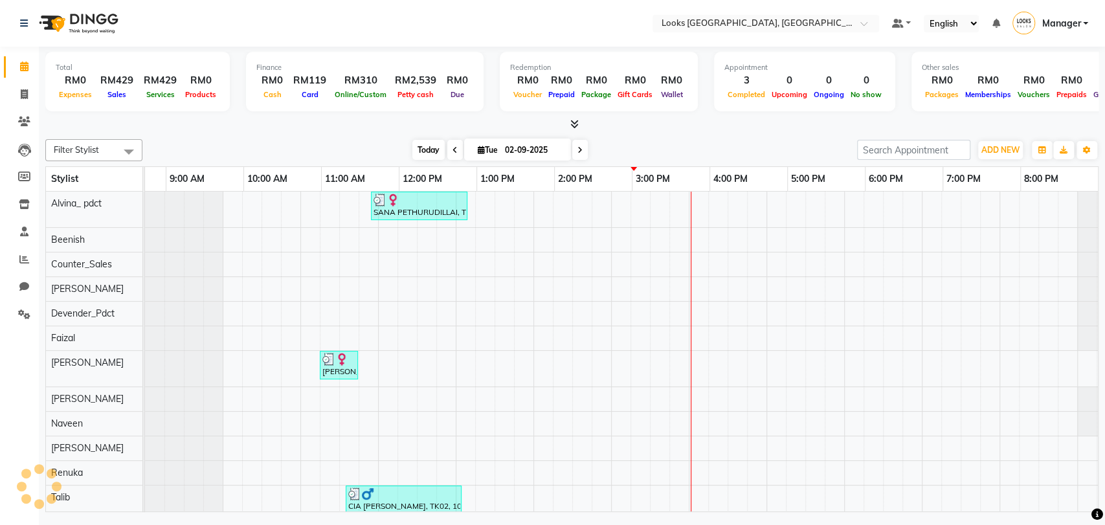
scroll to position [0, 57]
